Goal: Task Accomplishment & Management: Complete application form

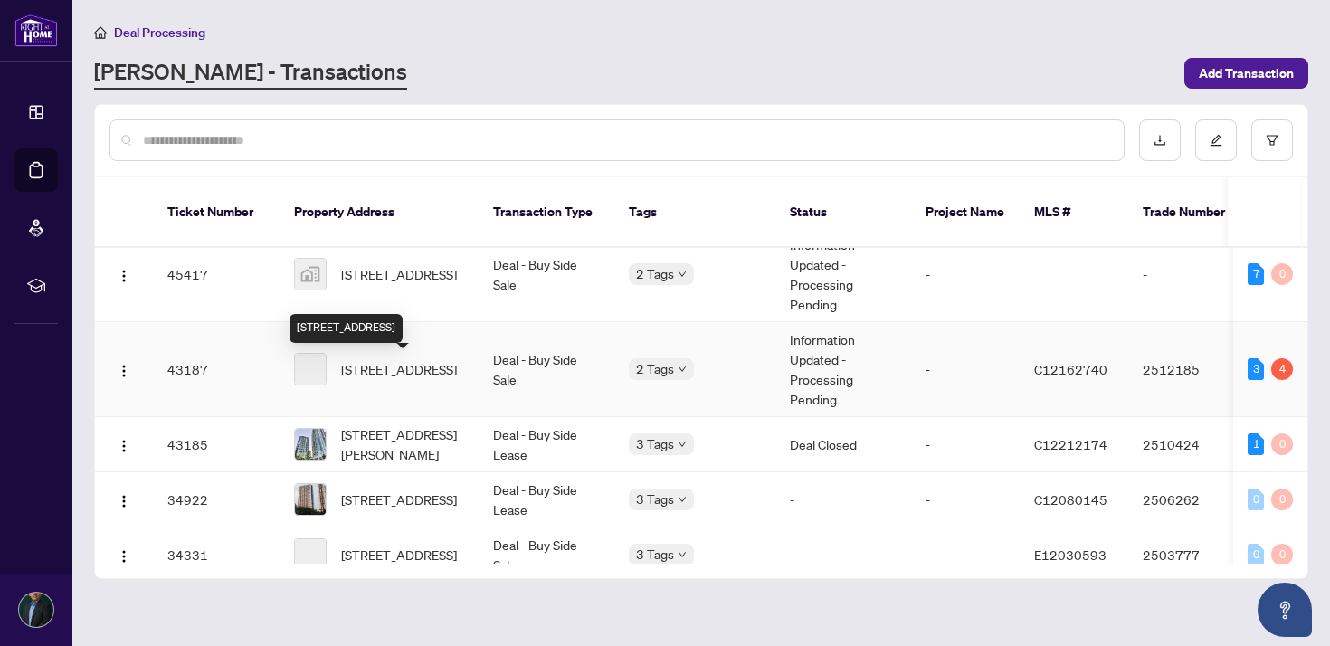
scroll to position [271, 0]
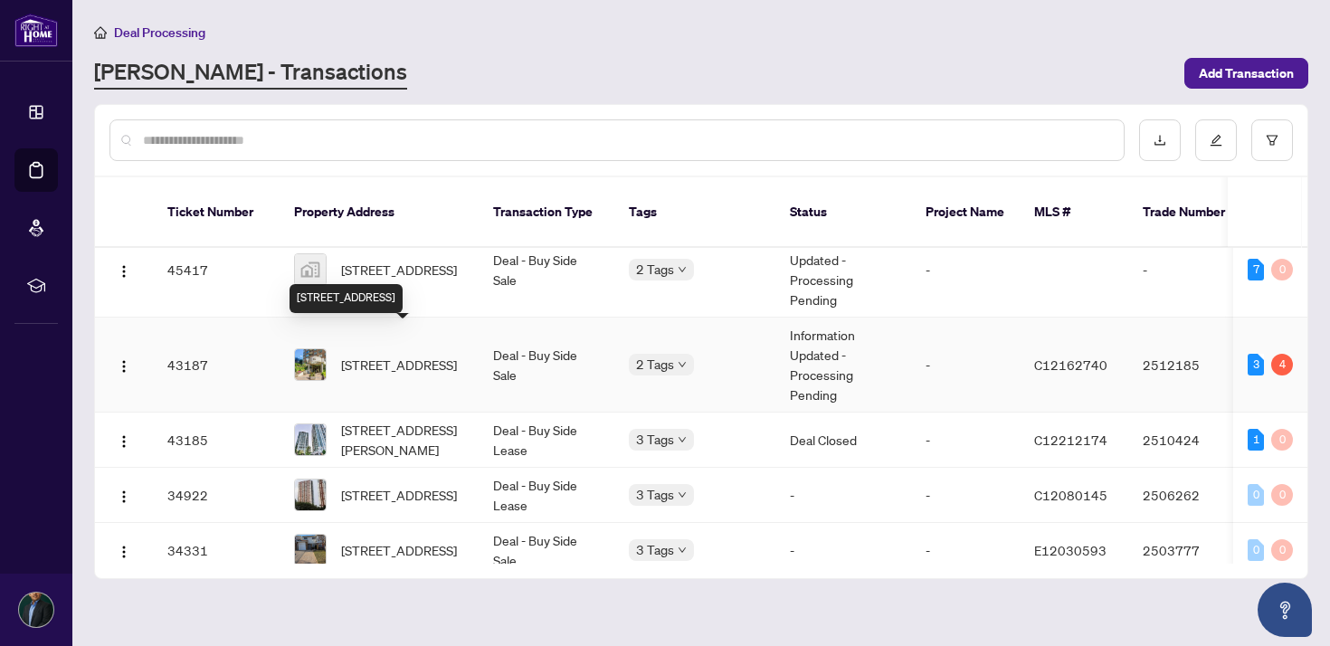
click at [394, 362] on span "[STREET_ADDRESS]" at bounding box center [399, 365] width 116 height 20
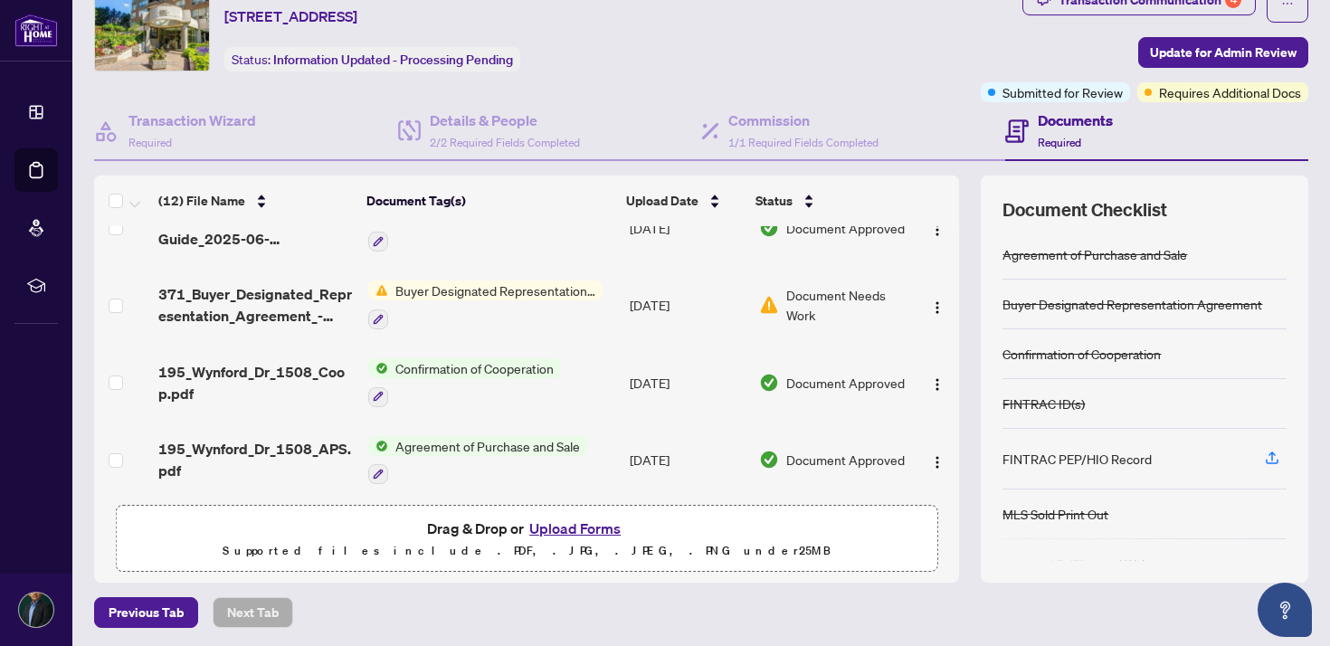
scroll to position [83, 0]
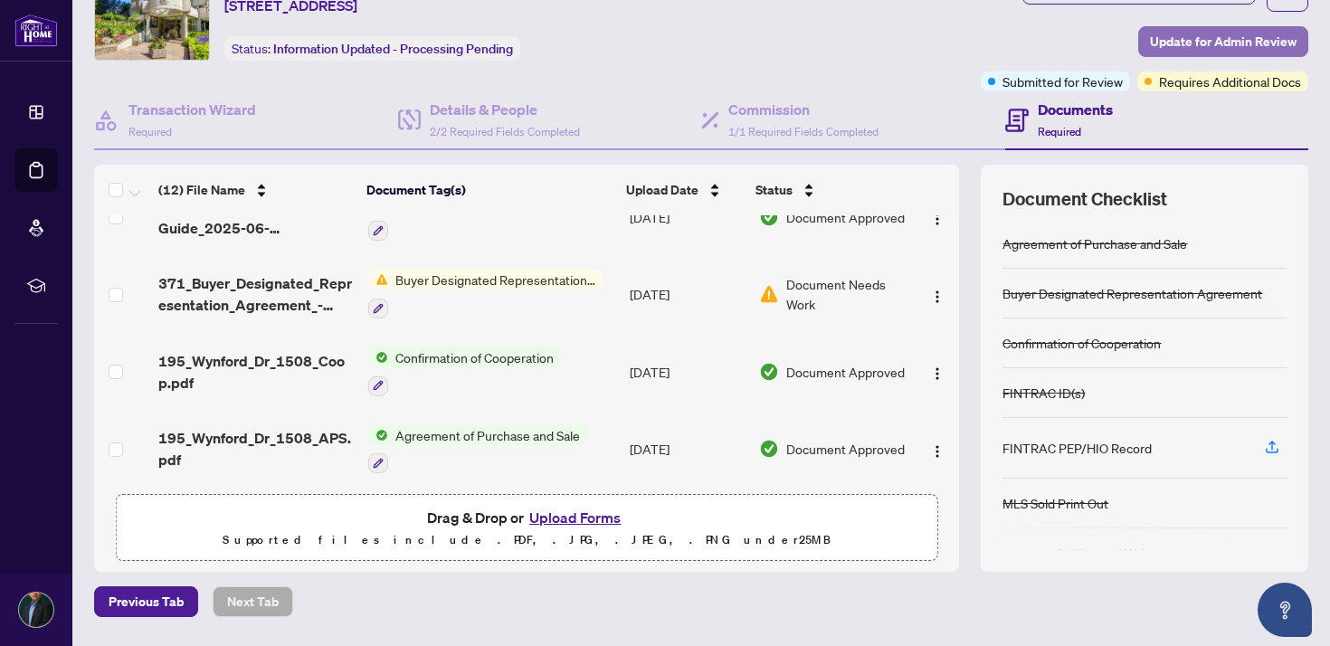
click at [1166, 29] on span "Update for Admin Review" at bounding box center [1223, 41] width 147 height 29
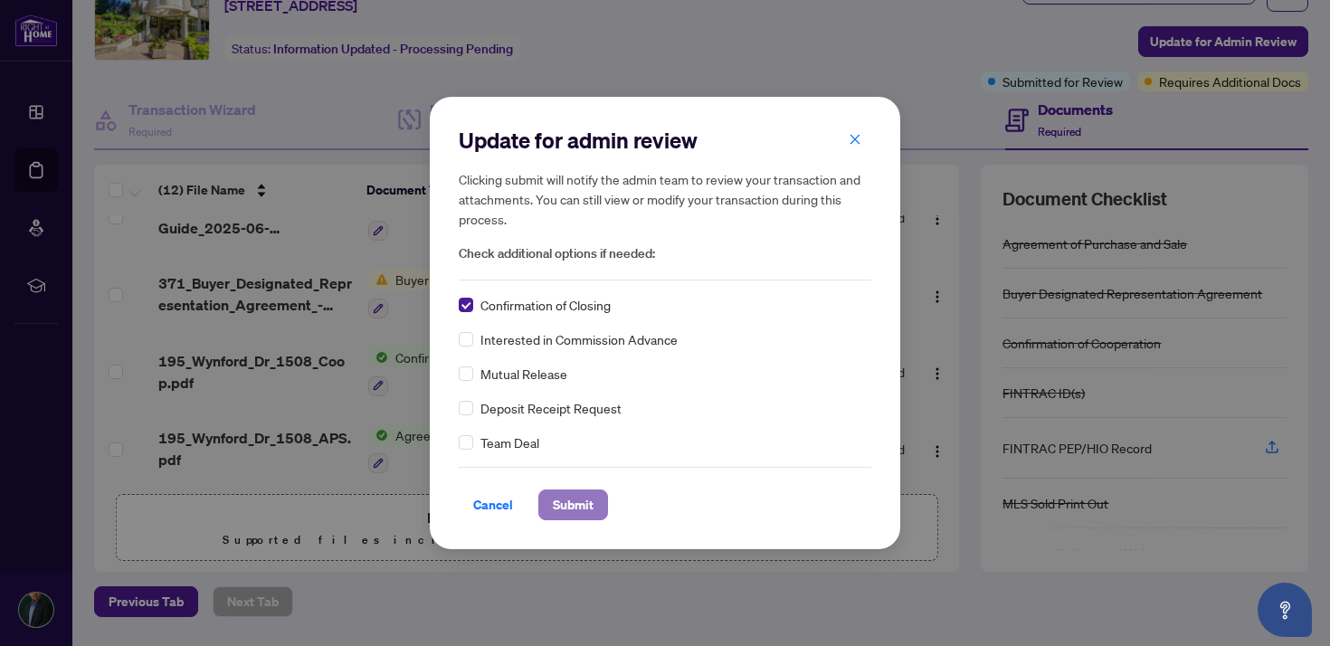
click at [551, 494] on button "Submit" at bounding box center [573, 505] width 70 height 31
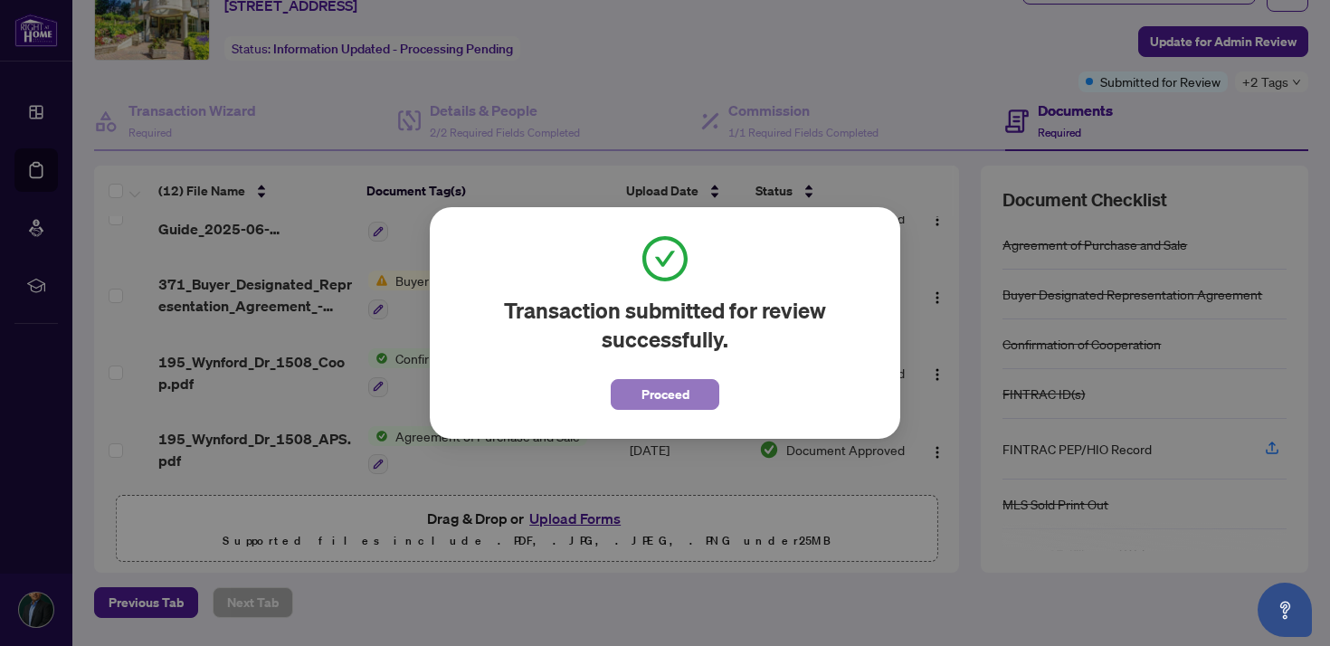
click at [662, 388] on span "Proceed" at bounding box center [666, 394] width 48 height 29
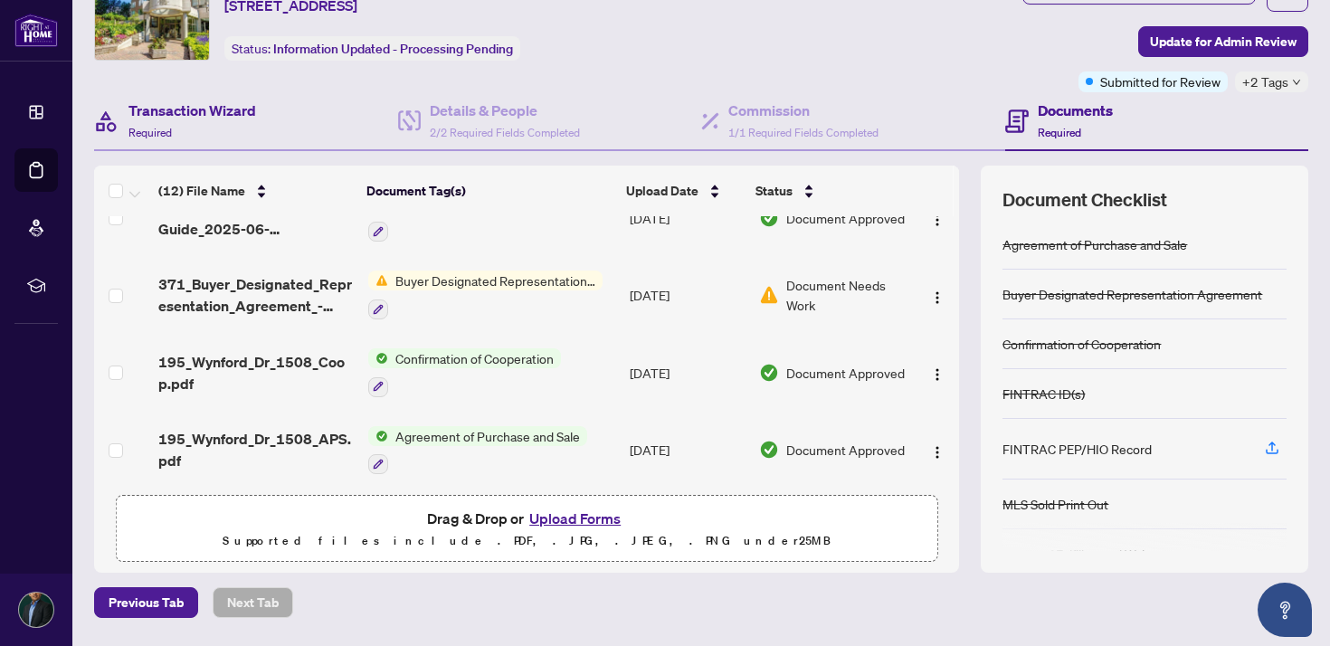
scroll to position [0, 0]
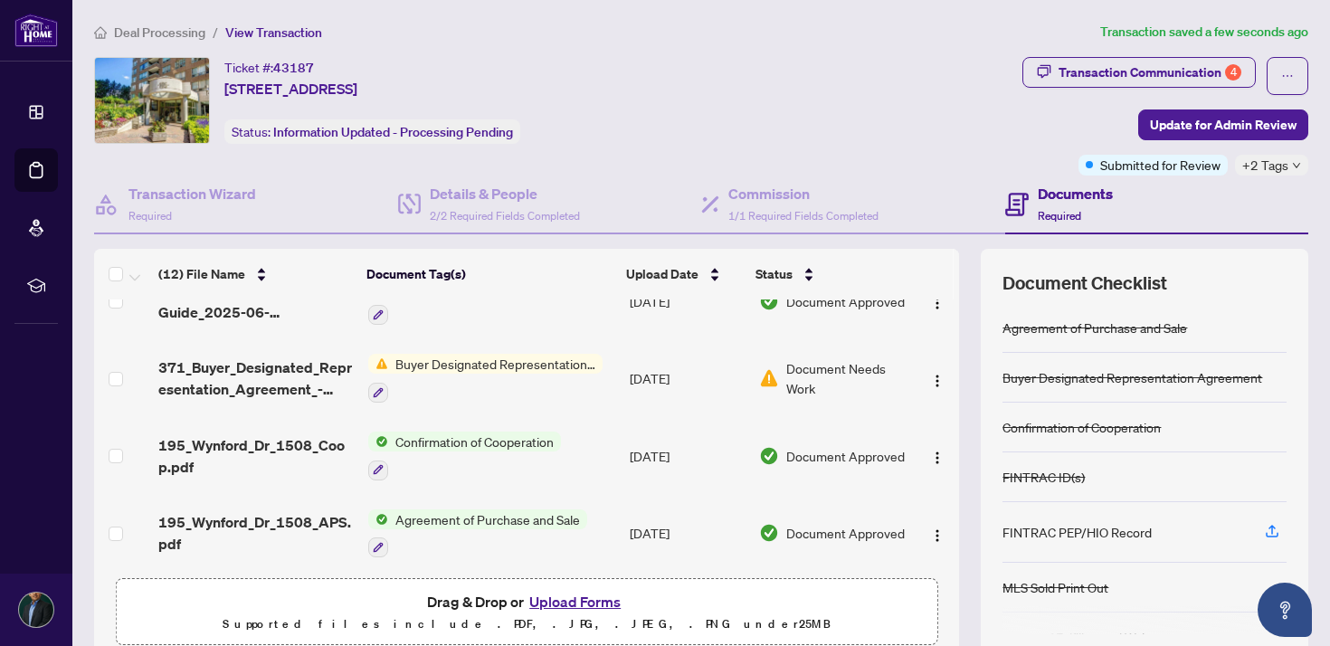
click at [153, 27] on span "Deal Processing" at bounding box center [159, 32] width 91 height 16
